Goal: Information Seeking & Learning: Check status

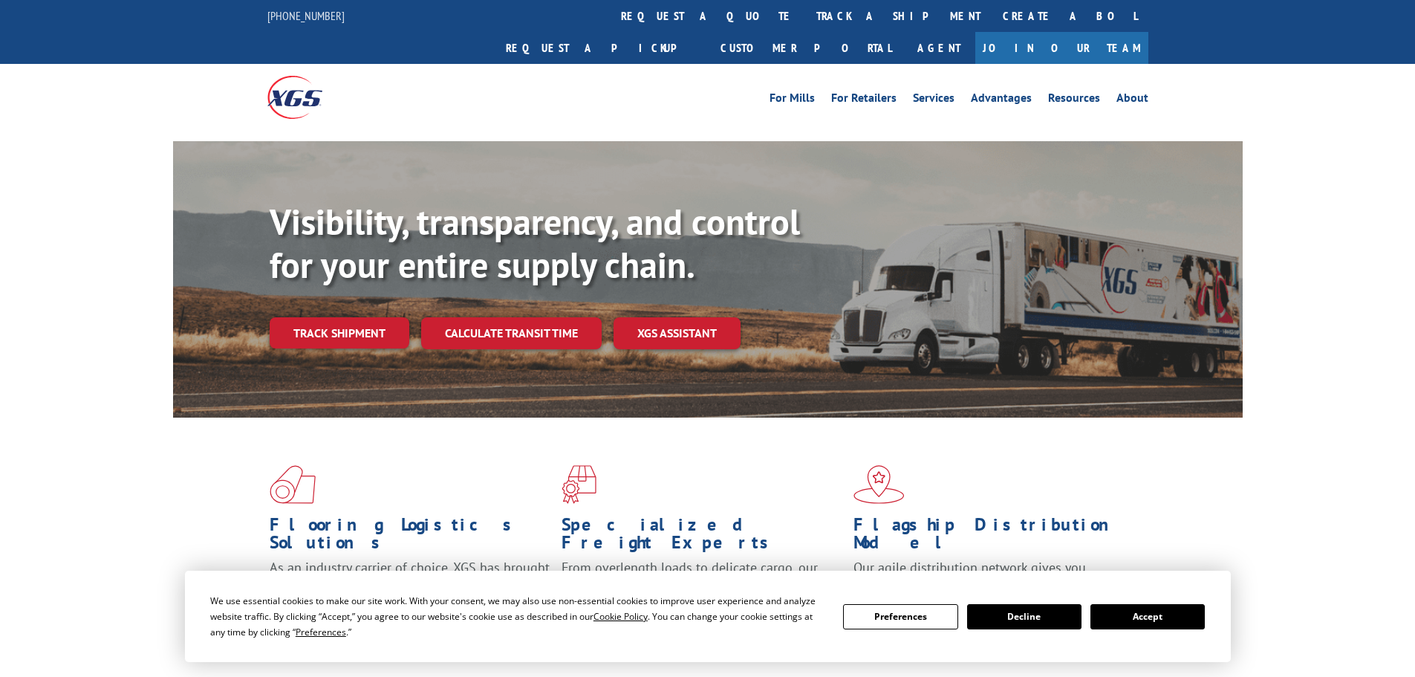
click at [805, 13] on link "track a shipment" at bounding box center [898, 16] width 186 height 32
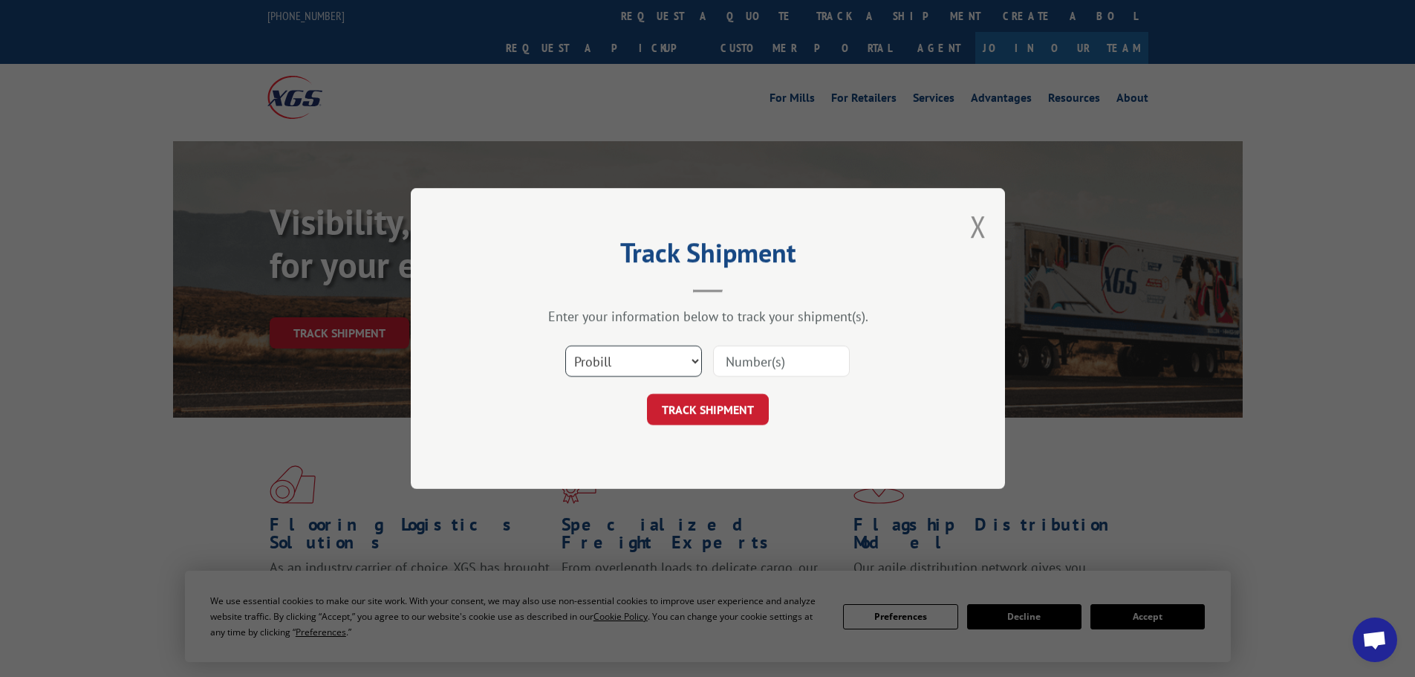
drag, startPoint x: 642, startPoint y: 372, endPoint x: 633, endPoint y: 365, distance: 11.0
click at [641, 372] on select "Select category... Probill BOL PO" at bounding box center [633, 360] width 137 height 31
select select "bol"
click at [565, 345] on select "Select category... Probill BOL PO" at bounding box center [633, 360] width 137 height 31
click at [731, 359] on input at bounding box center [781, 360] width 137 height 31
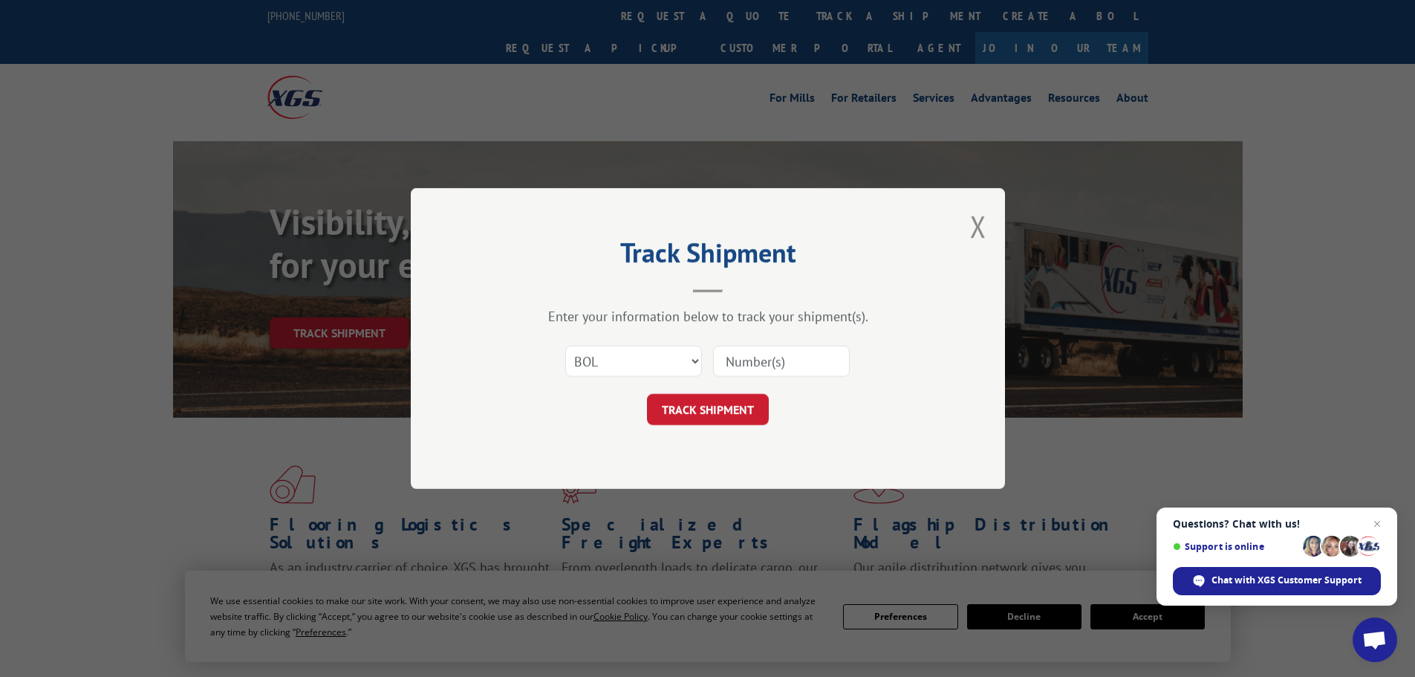
paste input "7087587"
type input "7087587"
click at [708, 386] on form "Select category... Probill BOL PO 7087587 TRACK SHIPMENT" at bounding box center [708, 380] width 446 height 88
click at [713, 399] on button "TRACK SHIPMENT" at bounding box center [708, 409] width 122 height 31
